Goal: Information Seeking & Learning: Learn about a topic

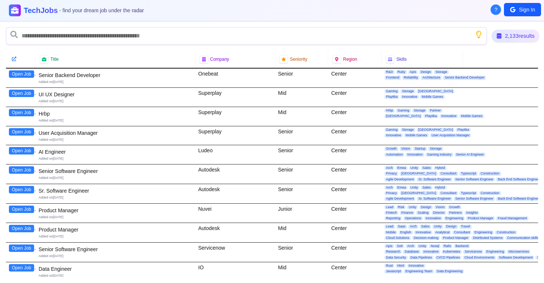
click at [504, 36] on div "2,133 results" at bounding box center [515, 36] width 47 height 13
click at [508, 36] on div "2,133 results" at bounding box center [515, 35] width 44 height 11
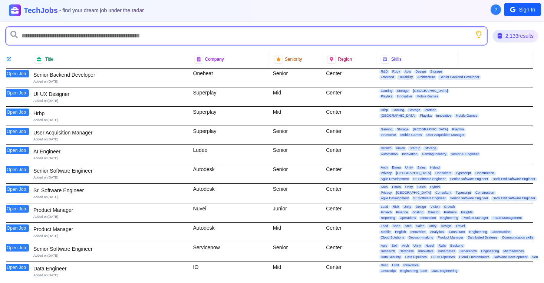
click at [124, 39] on input "text" at bounding box center [246, 36] width 481 height 18
type input "*"
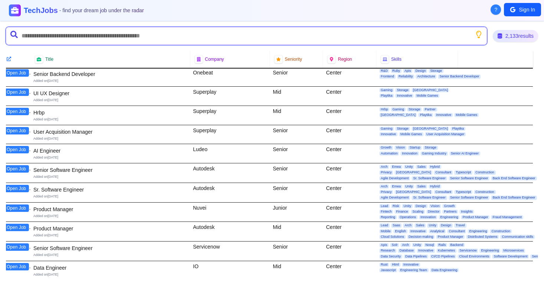
click at [57, 37] on input "text" at bounding box center [246, 36] width 481 height 18
type input "*"
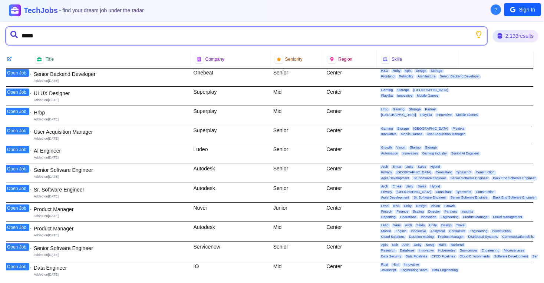
type input "******"
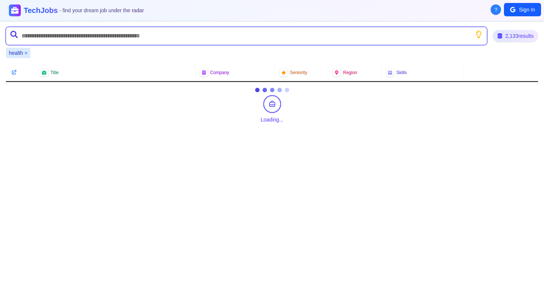
scroll to position [0, 0]
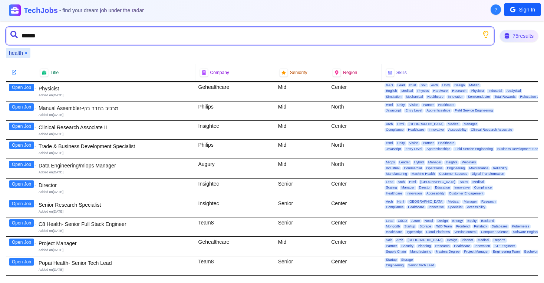
type input "*******"
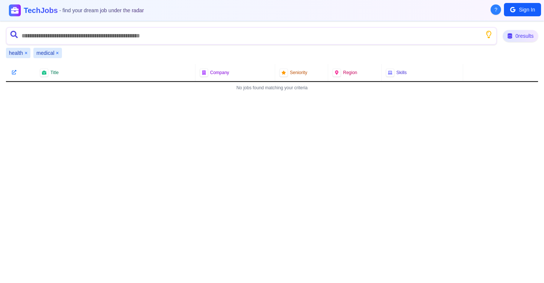
click at [56, 53] on button "×" at bounding box center [57, 52] width 3 height 7
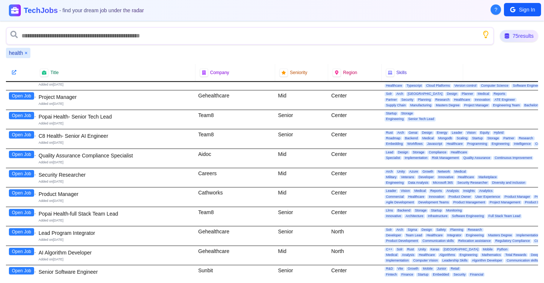
scroll to position [149, 0]
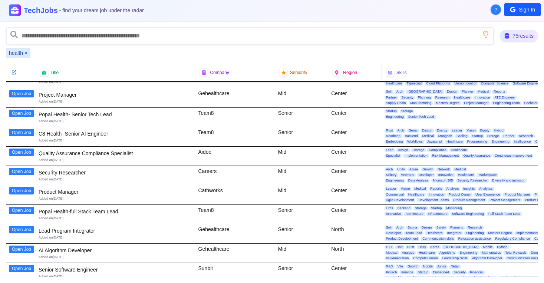
click at [23, 210] on button "Open Job" at bounding box center [21, 210] width 25 height 7
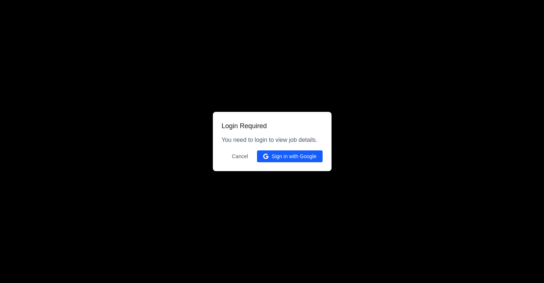
click at [308, 160] on button "Sign in with Google" at bounding box center [290, 157] width 66 height 12
click at [235, 159] on button "Cancel" at bounding box center [239, 157] width 25 height 12
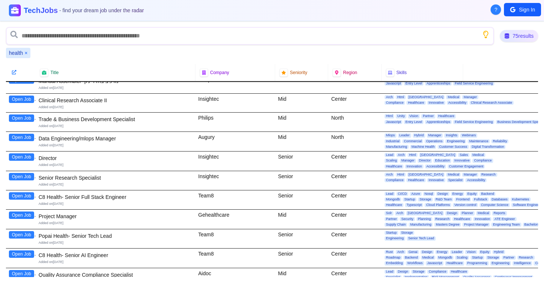
scroll to position [0, 0]
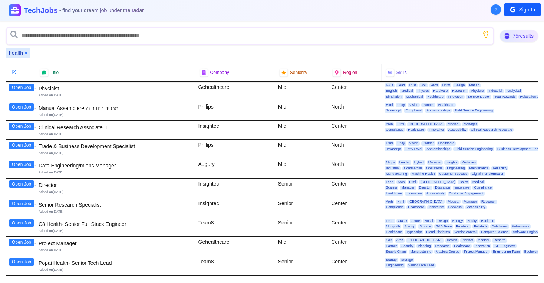
click at [494, 11] on button "?" at bounding box center [495, 9] width 10 height 10
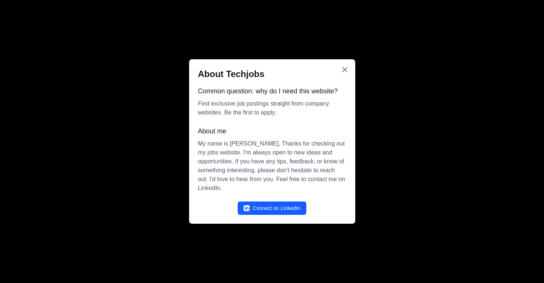
click at [352, 68] on div "About Techjobs Common question: why do I need this website? Find exclusive job …" at bounding box center [272, 141] width 166 height 165
click at [348, 70] on icon "Close" at bounding box center [344, 69] width 9 height 9
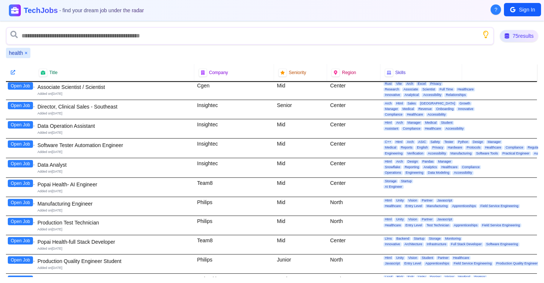
scroll to position [473, 1]
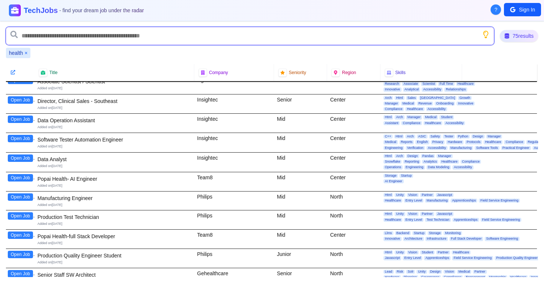
click at [103, 39] on input "text" at bounding box center [250, 36] width 488 height 18
type input "*******"
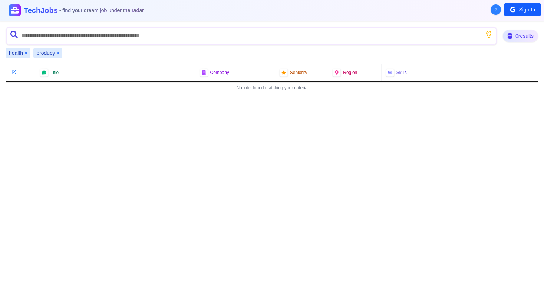
click at [59, 52] on button "×" at bounding box center [57, 52] width 3 height 7
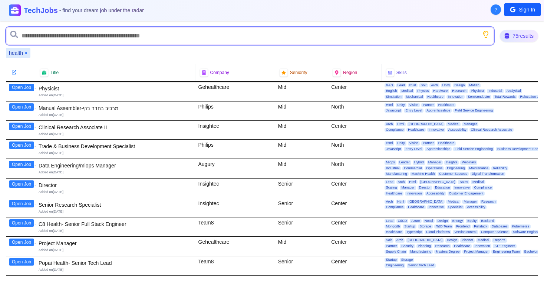
click at [54, 39] on input "text" at bounding box center [250, 36] width 488 height 18
type input "********"
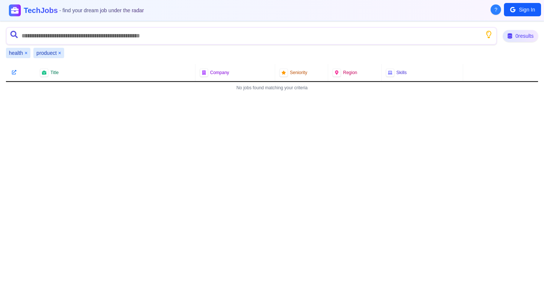
click at [59, 54] on button "×" at bounding box center [59, 52] width 3 height 7
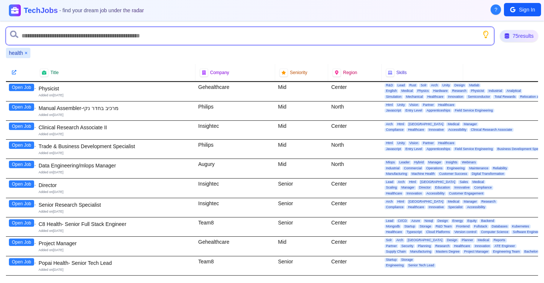
click at [46, 35] on input "text" at bounding box center [250, 36] width 488 height 18
type input "*******"
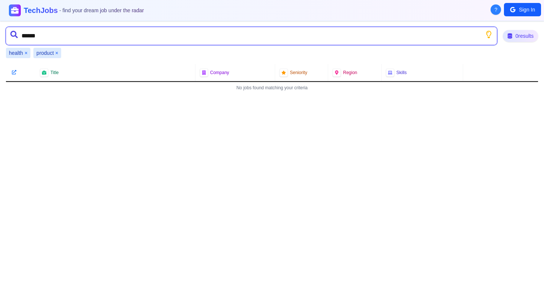
type input "*******"
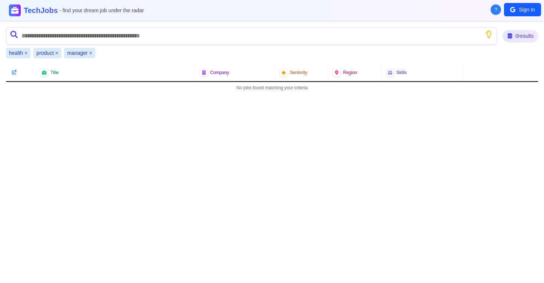
click at [90, 53] on button "×" at bounding box center [90, 52] width 3 height 7
click at [56, 52] on button "×" at bounding box center [56, 52] width 3 height 7
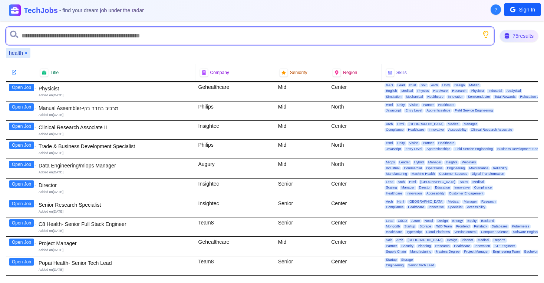
click at [42, 38] on input "text" at bounding box center [250, 36] width 488 height 18
type input "*******"
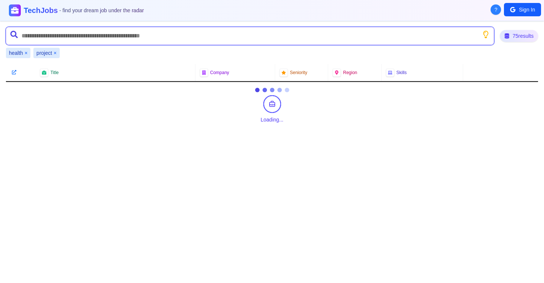
type input "*"
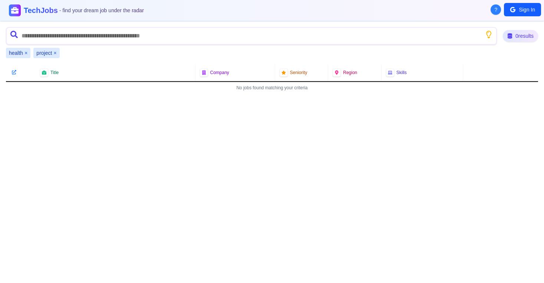
click at [54, 52] on button "×" at bounding box center [54, 52] width 3 height 7
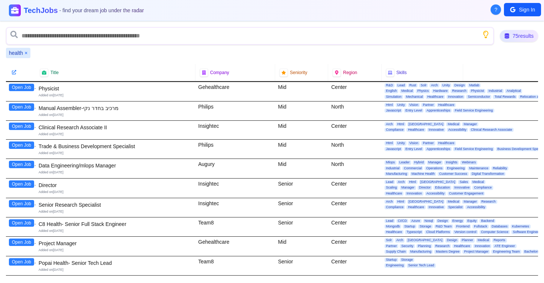
click at [26, 53] on button "×" at bounding box center [25, 52] width 3 height 7
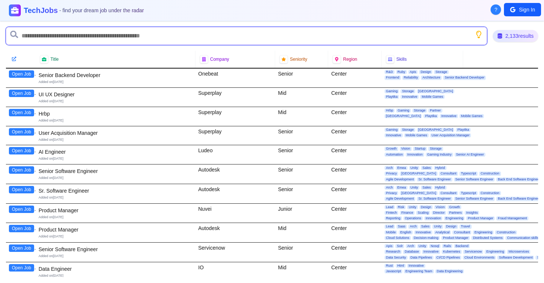
click at [42, 38] on input "text" at bounding box center [246, 36] width 481 height 18
type input "*"
type input "********"
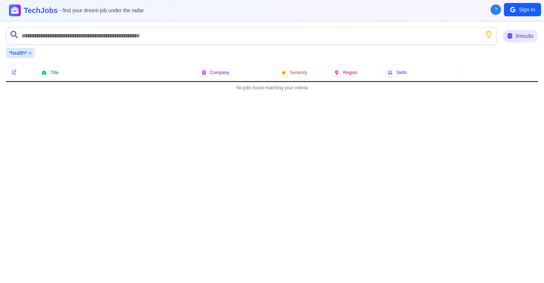
click at [29, 53] on button "×" at bounding box center [30, 52] width 3 height 7
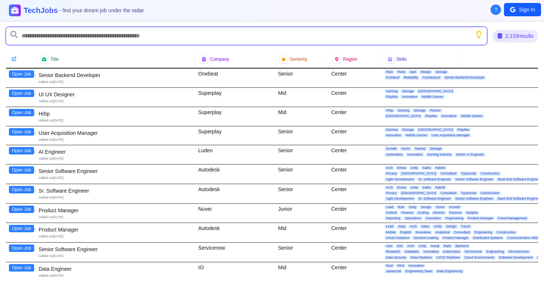
click at [33, 38] on input "text" at bounding box center [246, 36] width 481 height 18
type input "**********"
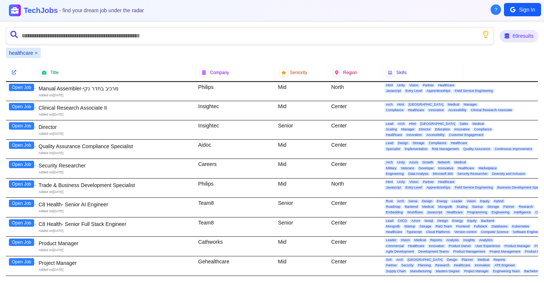
click at [38, 54] on div "healthcare ×" at bounding box center [23, 53] width 35 height 10
click at [36, 51] on button "×" at bounding box center [35, 52] width 3 height 7
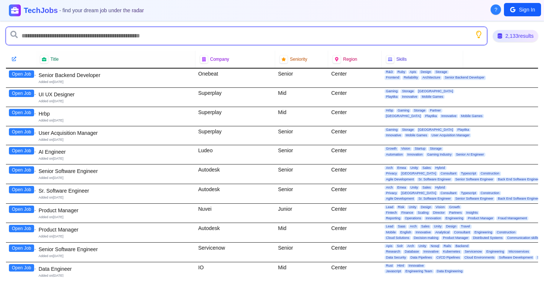
click at [46, 37] on input "text" at bounding box center [246, 36] width 481 height 18
type input "******"
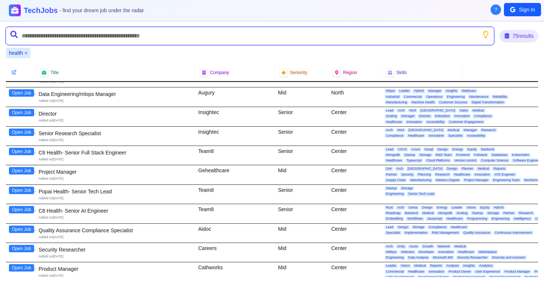
scroll to position [72, 0]
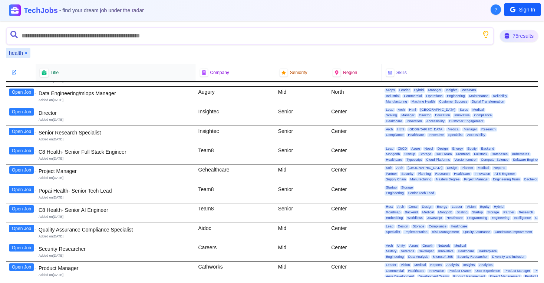
click at [42, 72] on icon at bounding box center [44, 72] width 5 height 5
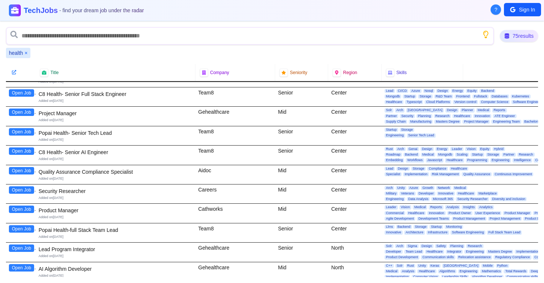
scroll to position [136, 0]
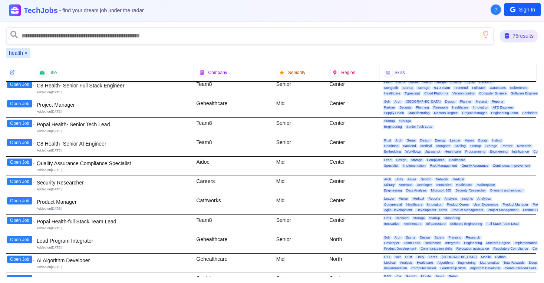
click at [222, 205] on div "Cathworks" at bounding box center [234, 204] width 80 height 19
drag, startPoint x: 224, startPoint y: 202, endPoint x: 193, endPoint y: 198, distance: 30.7
click at [193, 198] on div "Cathworks" at bounding box center [233, 204] width 80 height 19
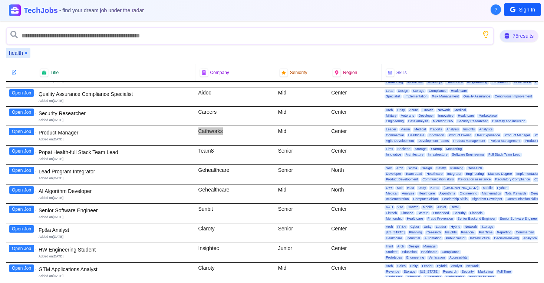
scroll to position [208, 0]
